Goal: Task Accomplishment & Management: Use online tool/utility

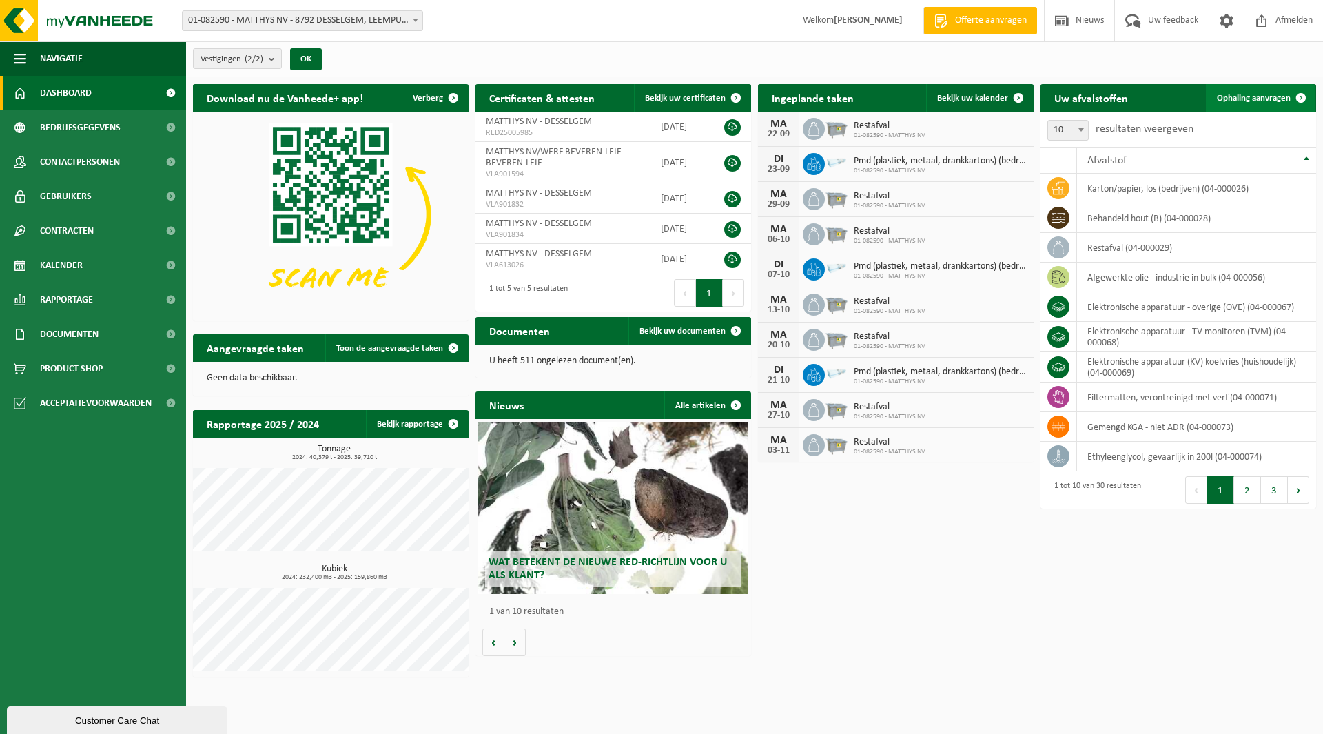
click at [1231, 110] on link "Ophaling aanvragen" at bounding box center [1260, 98] width 109 height 28
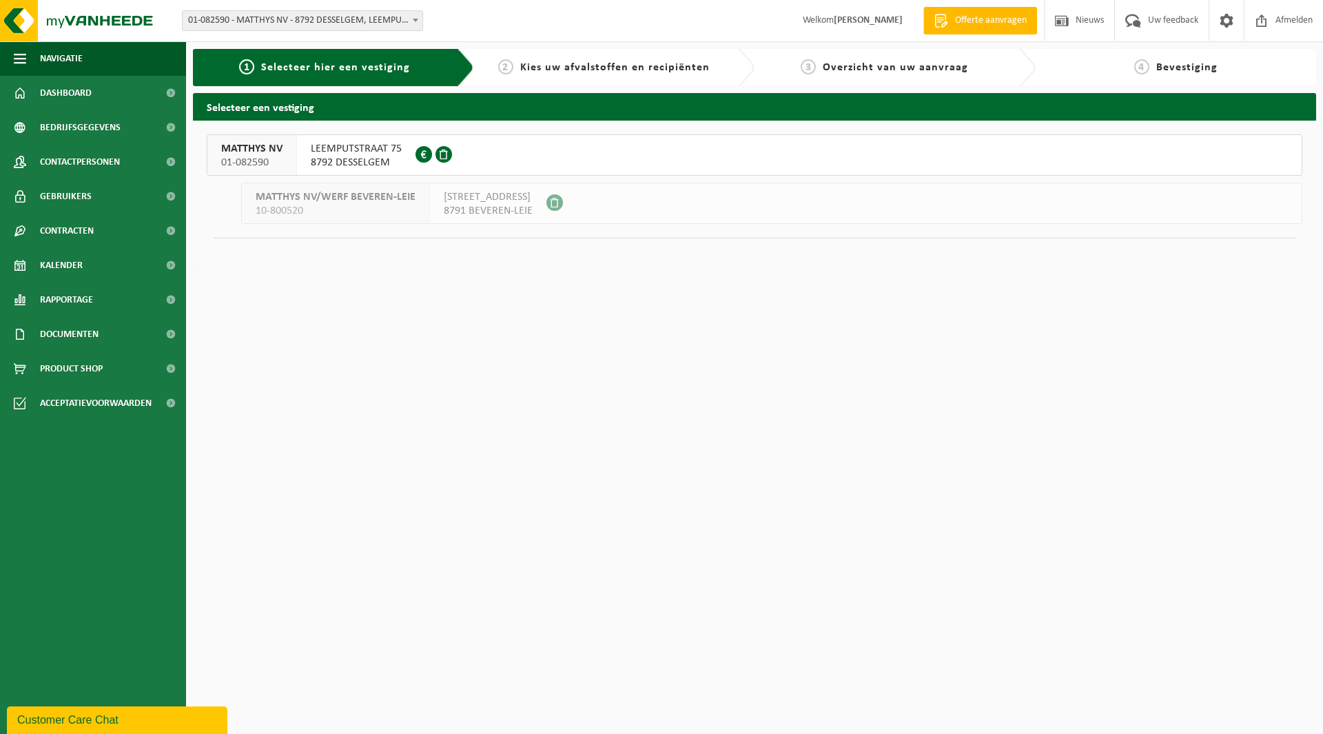
click at [334, 150] on span "LEEMPUTSTRAAT 75" at bounding box center [356, 149] width 91 height 14
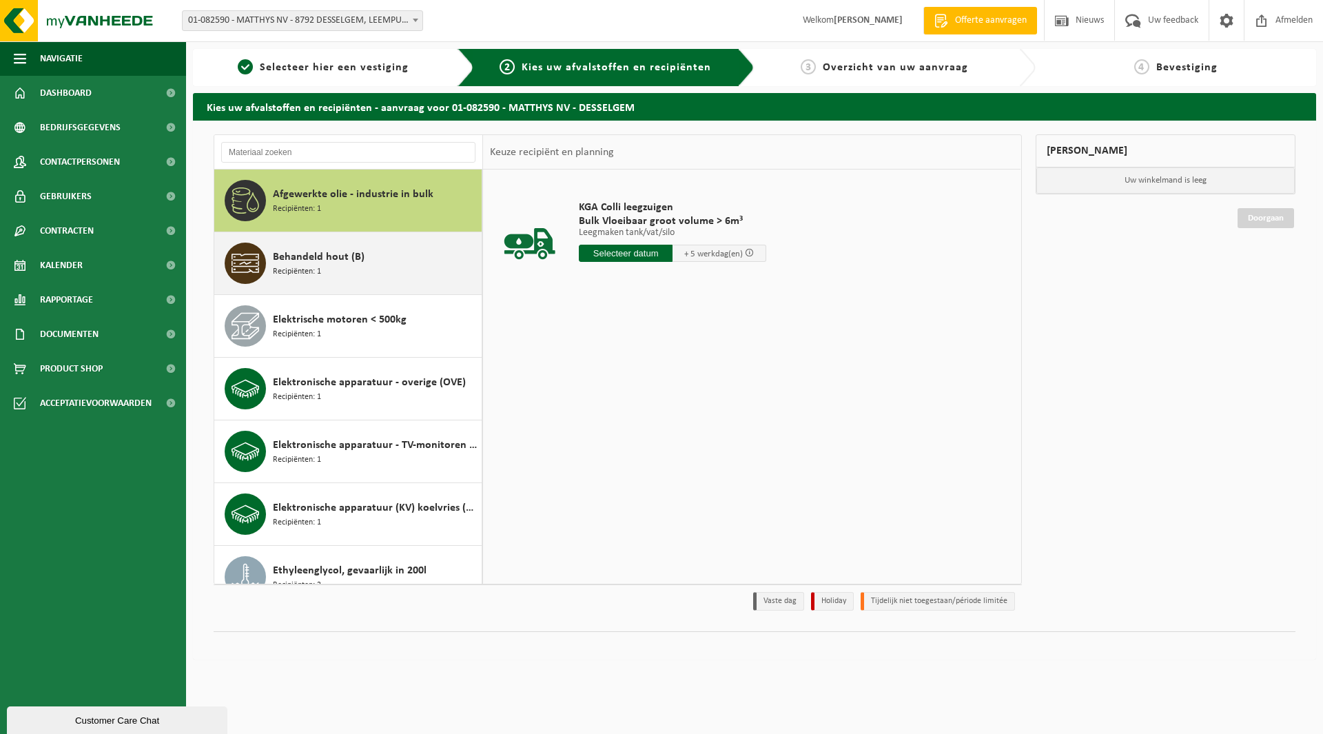
click at [408, 256] on div "Behandeld hout (B) Recipiënten: 1" at bounding box center [375, 263] width 205 height 41
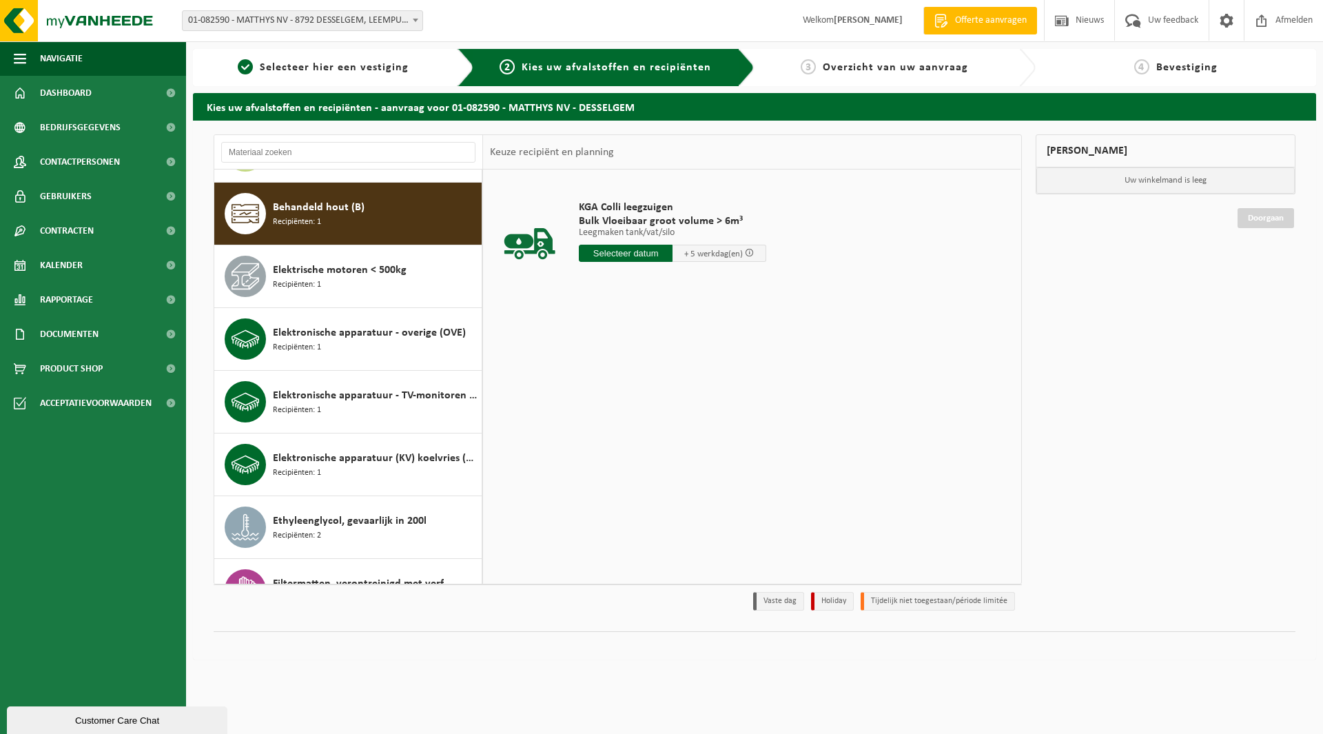
scroll to position [63, 0]
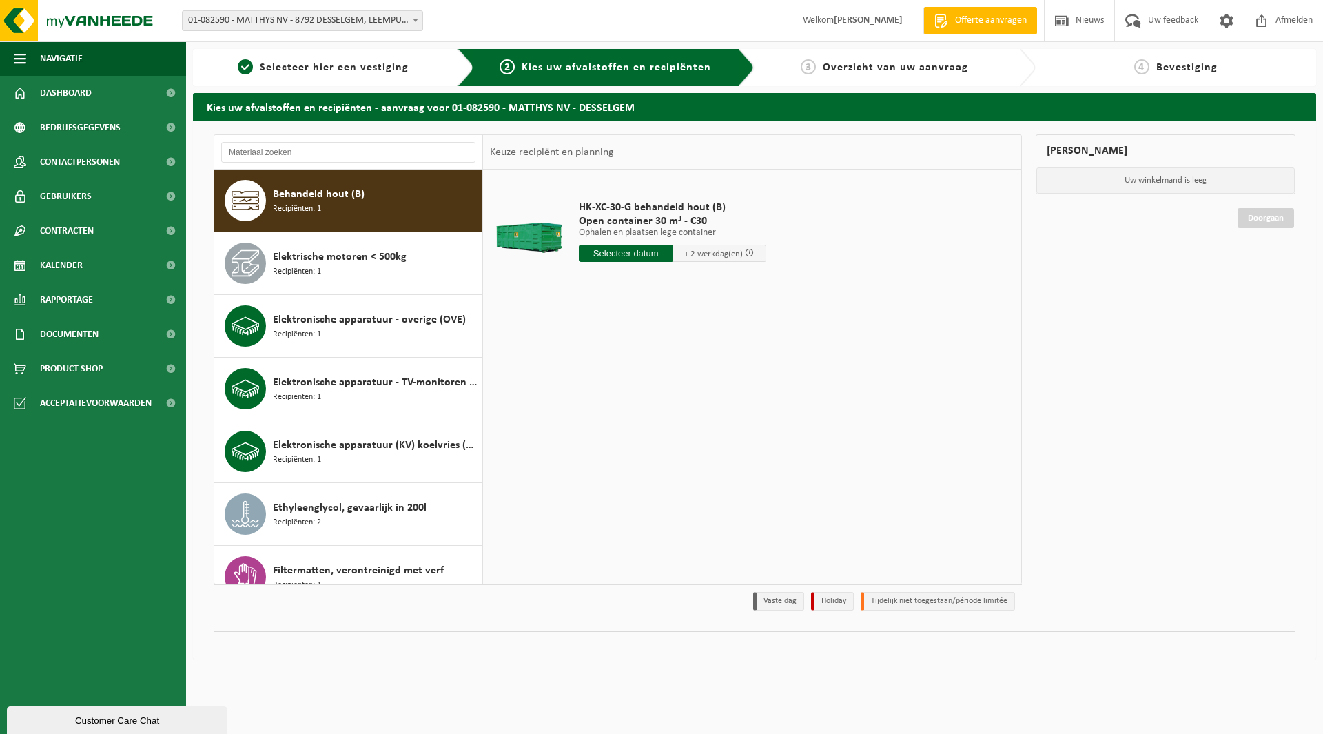
click at [616, 258] on input "text" at bounding box center [626, 253] width 94 height 17
click at [618, 393] on div "23" at bounding box center [616, 398] width 24 height 22
type input "Van 2025-09-23"
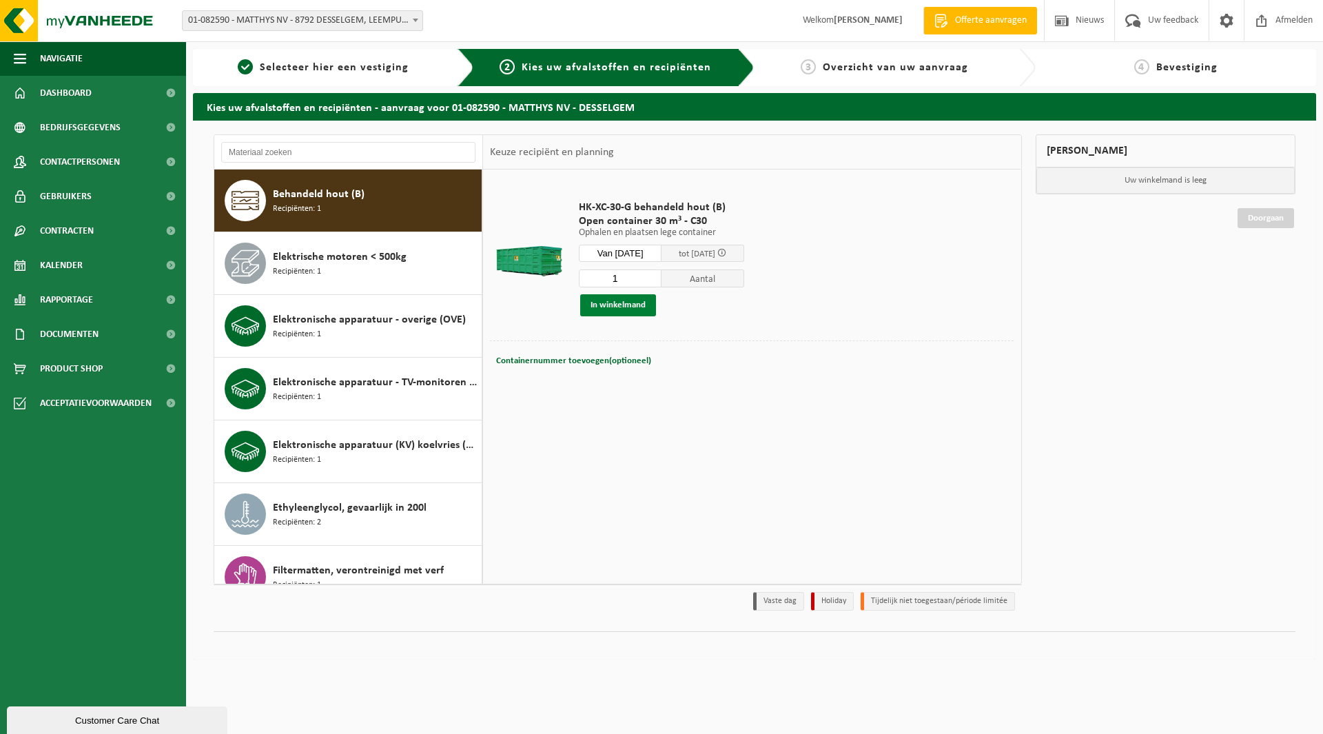
click at [606, 309] on button "In winkelmand" at bounding box center [618, 305] width 76 height 22
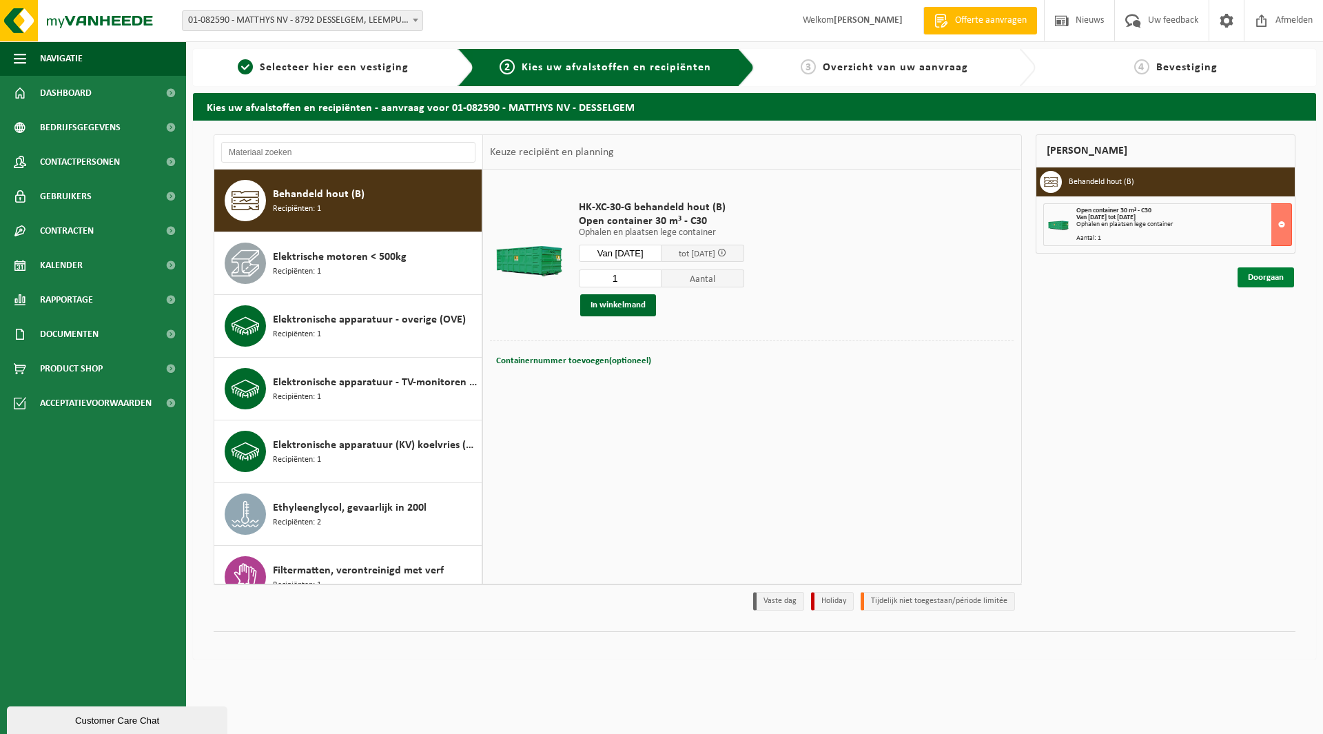
click at [1253, 278] on link "Doorgaan" at bounding box center [1266, 277] width 57 height 20
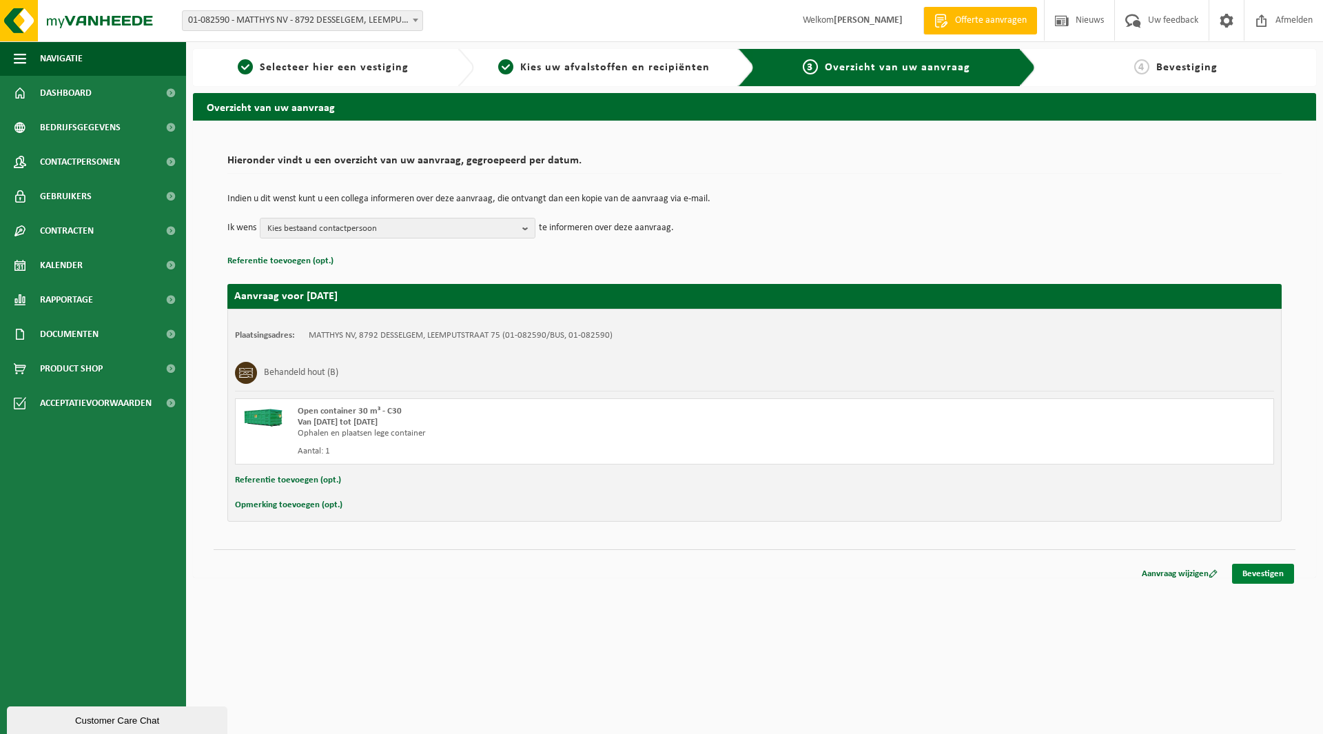
click at [1278, 573] on link "Bevestigen" at bounding box center [1263, 574] width 62 height 20
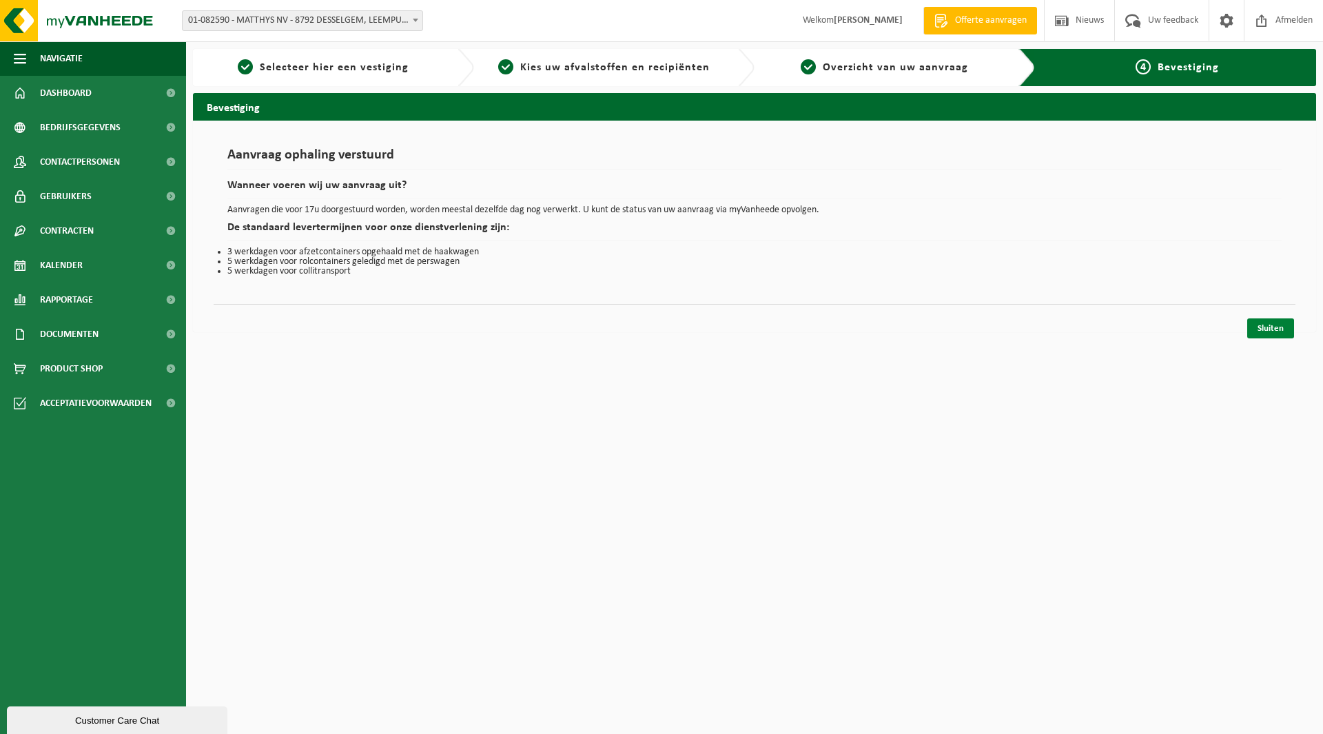
click at [1277, 331] on link "Sluiten" at bounding box center [1270, 328] width 47 height 20
